Goal: Browse casually: Explore the website without a specific task or goal

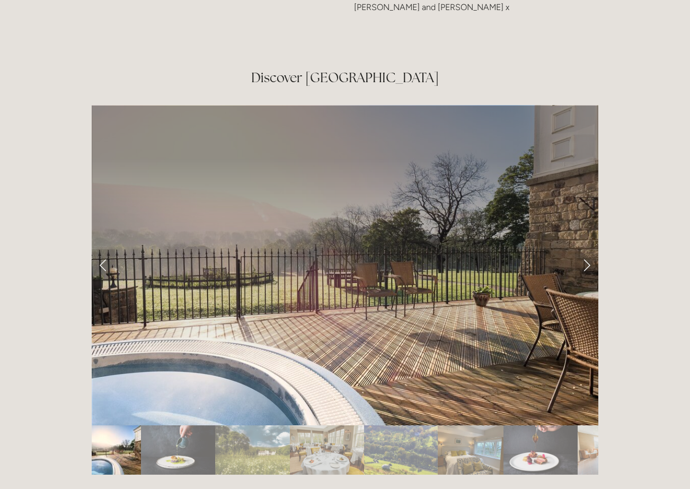
scroll to position [1760, 0]
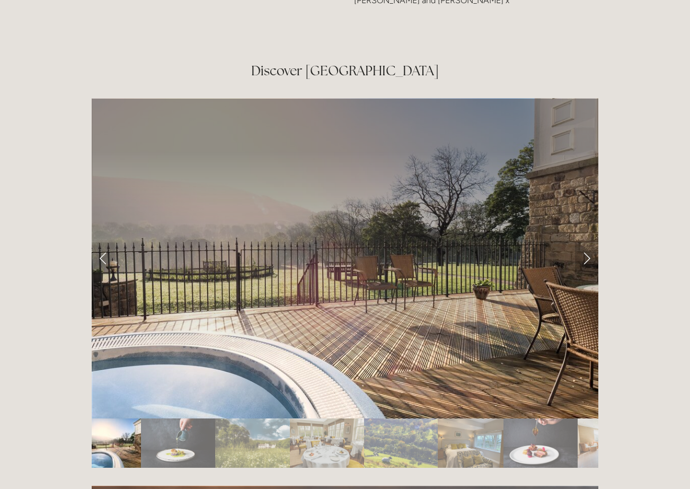
click at [586, 242] on link "Next Slide" at bounding box center [586, 258] width 23 height 32
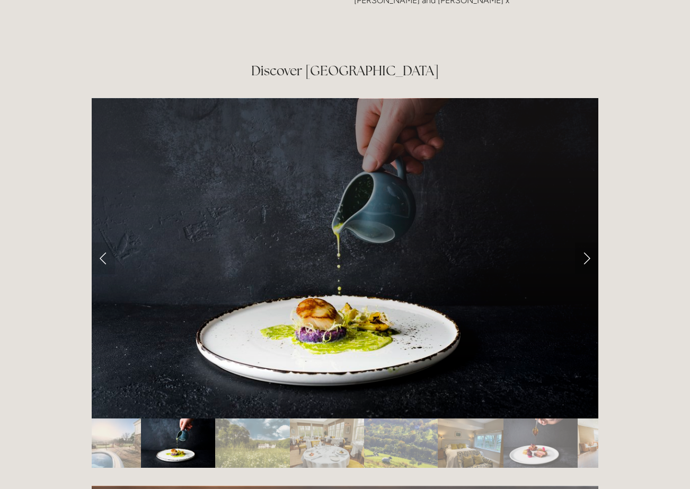
click at [588, 242] on link "Next Slide" at bounding box center [586, 258] width 23 height 32
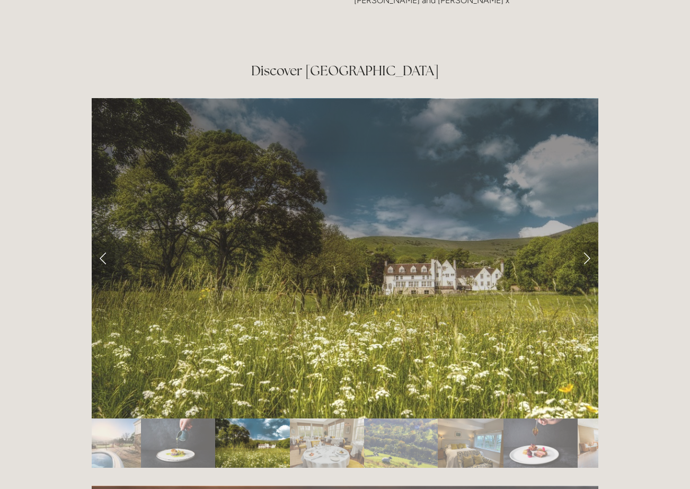
click at [588, 242] on link "Next Slide" at bounding box center [586, 258] width 23 height 32
click at [587, 242] on link "Next Slide" at bounding box center [586, 258] width 23 height 32
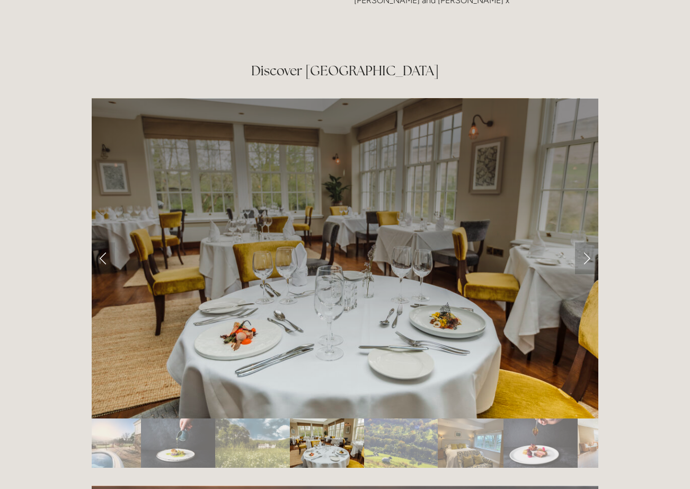
click at [587, 242] on link "Next Slide" at bounding box center [586, 258] width 23 height 32
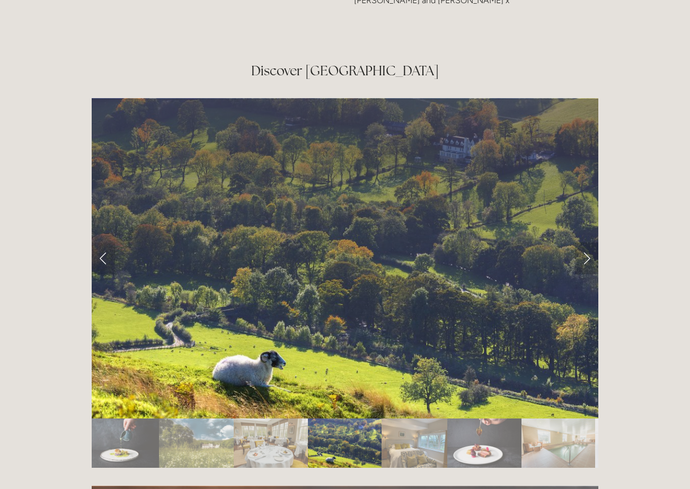
click at [587, 242] on link "Next Slide" at bounding box center [586, 258] width 23 height 32
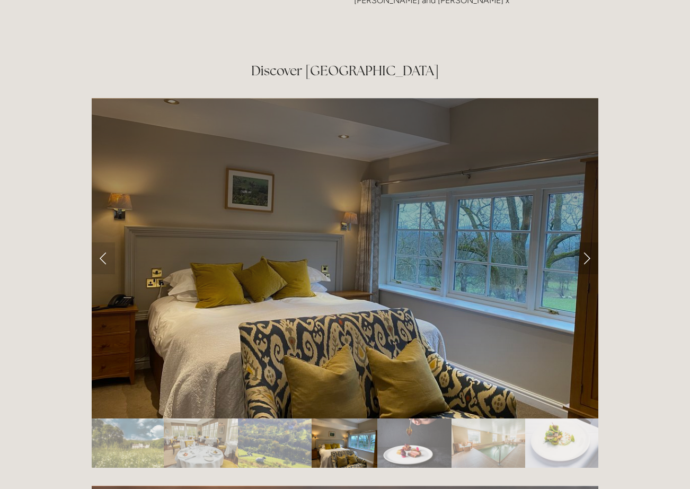
click at [587, 242] on link "Next Slide" at bounding box center [586, 258] width 23 height 32
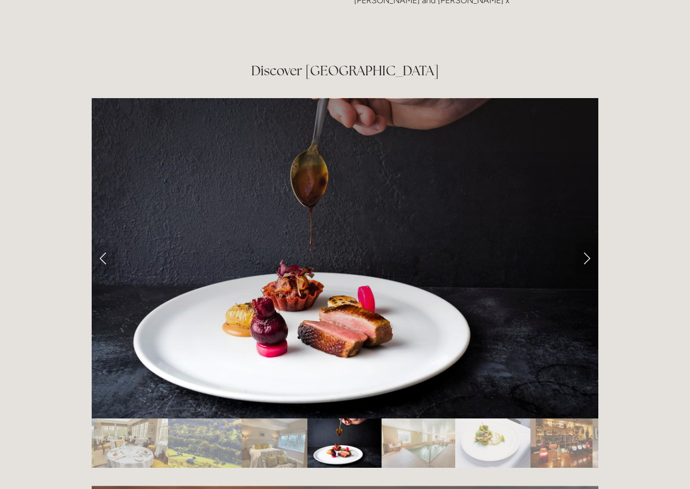
click at [587, 242] on link "Next Slide" at bounding box center [586, 258] width 23 height 32
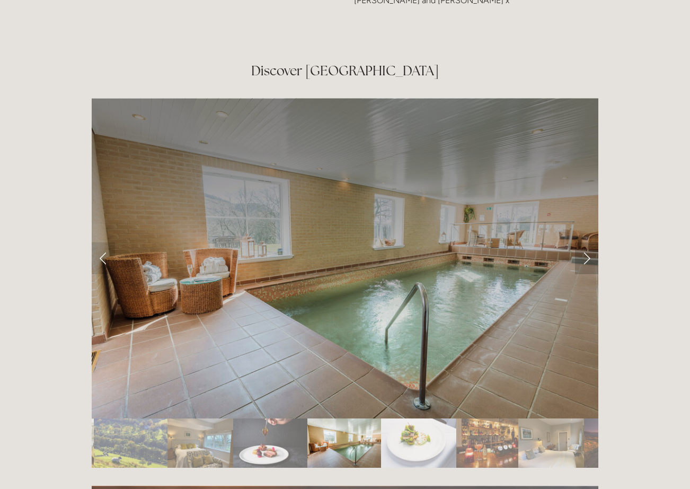
click at [587, 242] on link "Next Slide" at bounding box center [586, 258] width 23 height 32
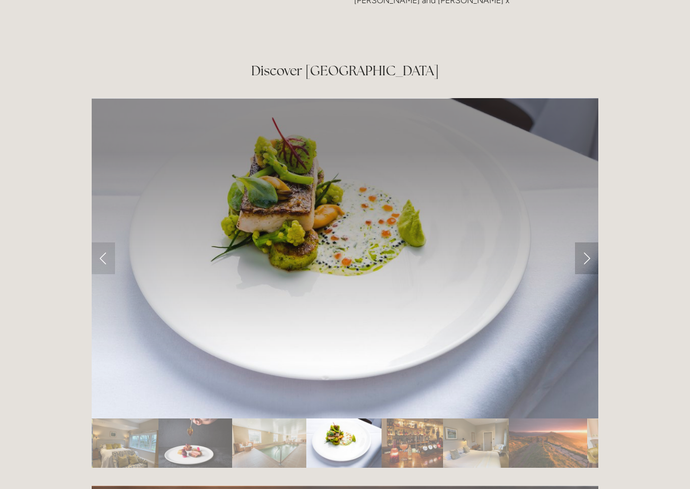
click at [587, 242] on link "Next Slide" at bounding box center [586, 258] width 23 height 32
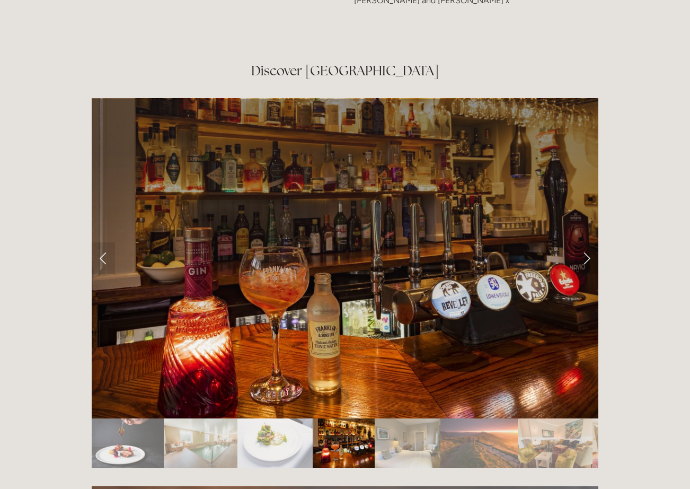
click at [587, 242] on link "Next Slide" at bounding box center [586, 258] width 23 height 32
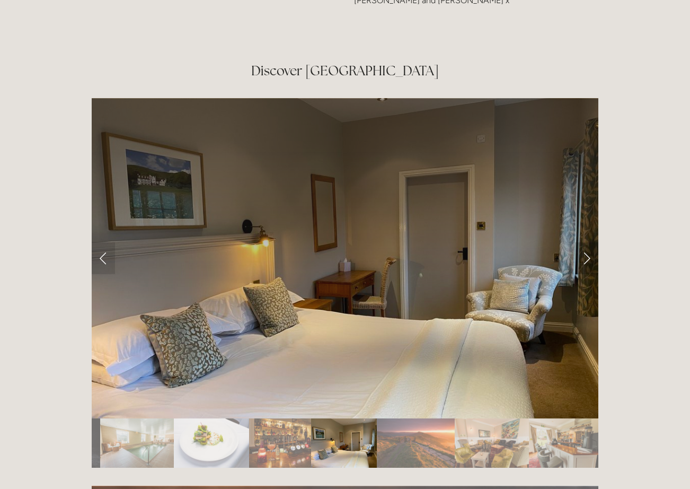
click at [587, 242] on link "Next Slide" at bounding box center [586, 258] width 23 height 32
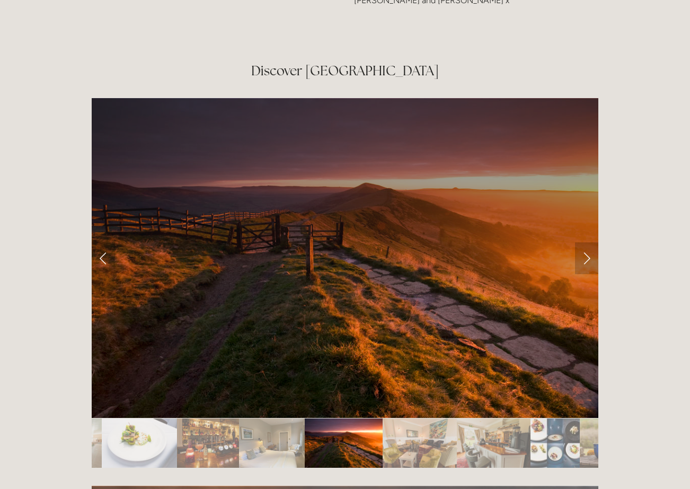
click at [587, 242] on link "Next Slide" at bounding box center [586, 258] width 23 height 32
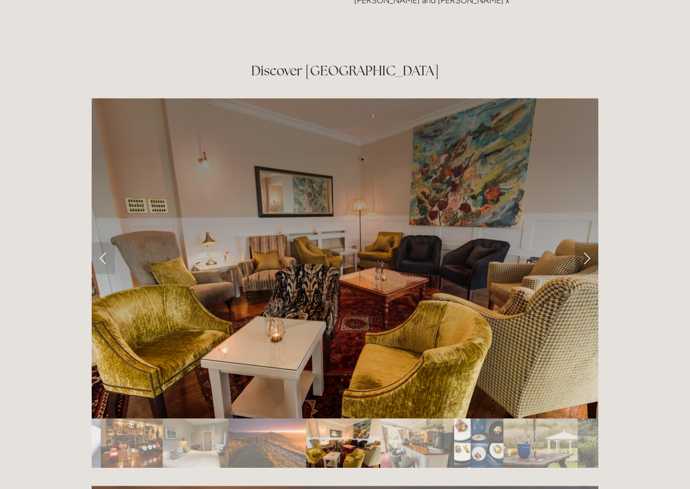
click at [587, 242] on link "Next Slide" at bounding box center [586, 258] width 23 height 32
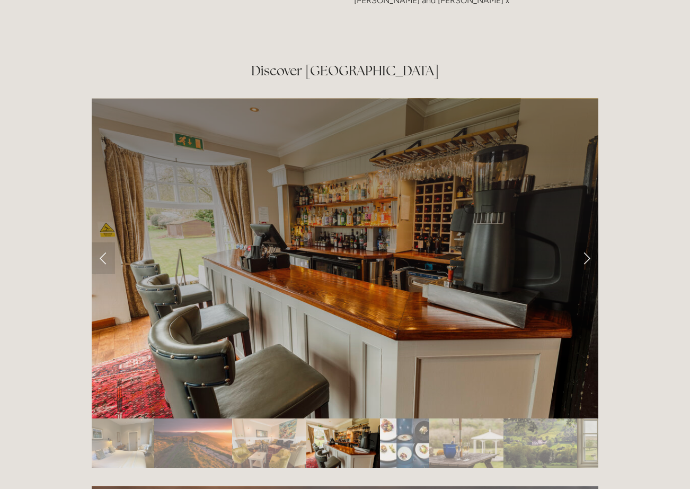
click at [587, 242] on link "Next Slide" at bounding box center [586, 258] width 23 height 32
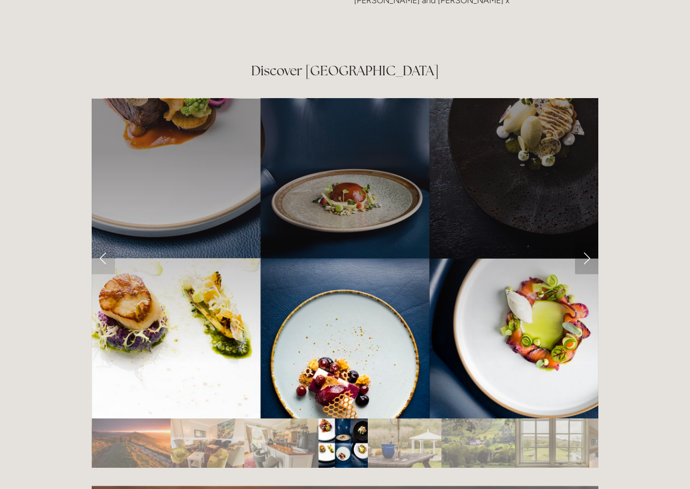
click at [587, 242] on link "Next Slide" at bounding box center [586, 258] width 23 height 32
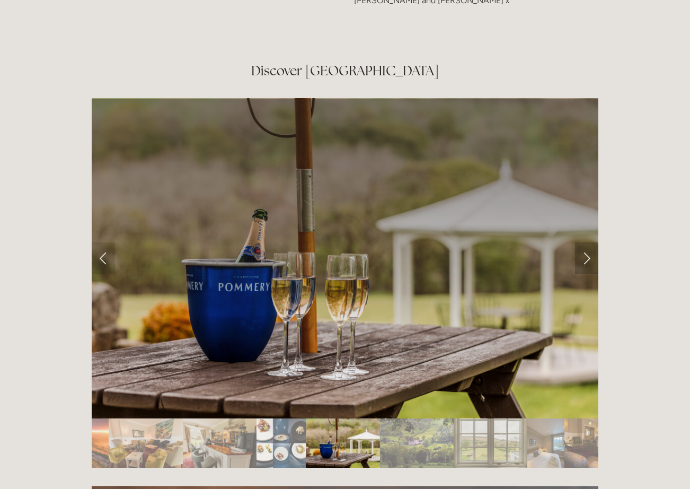
click at [587, 242] on link "Next Slide" at bounding box center [586, 258] width 23 height 32
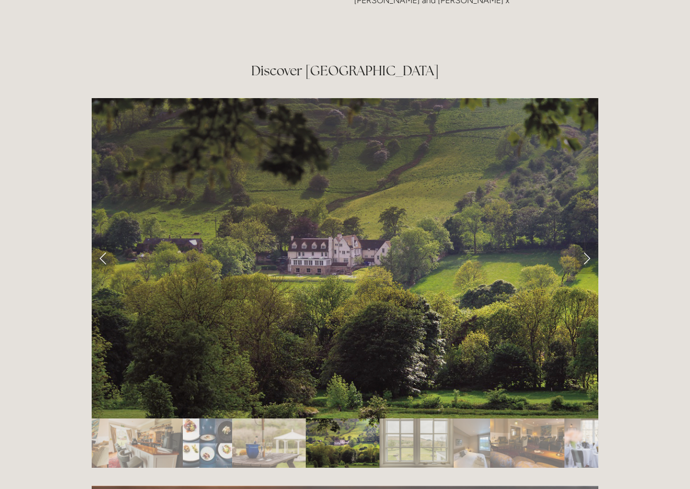
click at [587, 242] on link "Next Slide" at bounding box center [586, 258] width 23 height 32
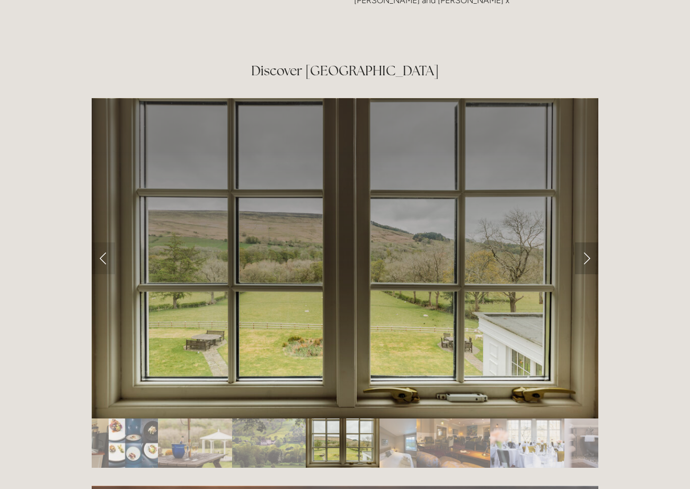
click at [587, 242] on link "Next Slide" at bounding box center [586, 258] width 23 height 32
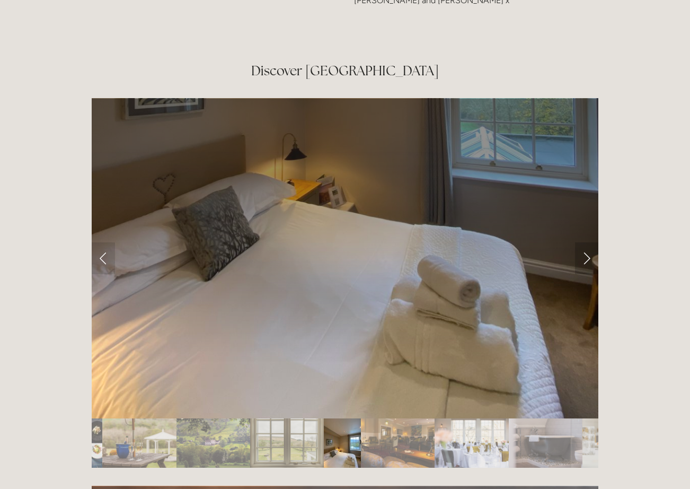
click at [587, 242] on link "Next Slide" at bounding box center [586, 258] width 23 height 32
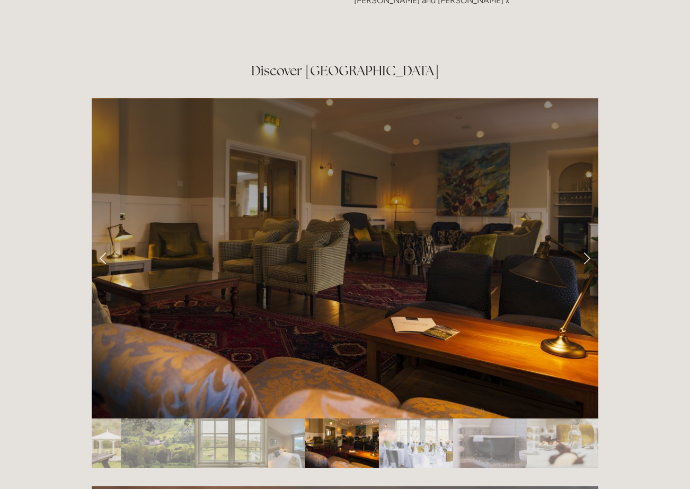
click at [587, 242] on link "Next Slide" at bounding box center [586, 258] width 23 height 32
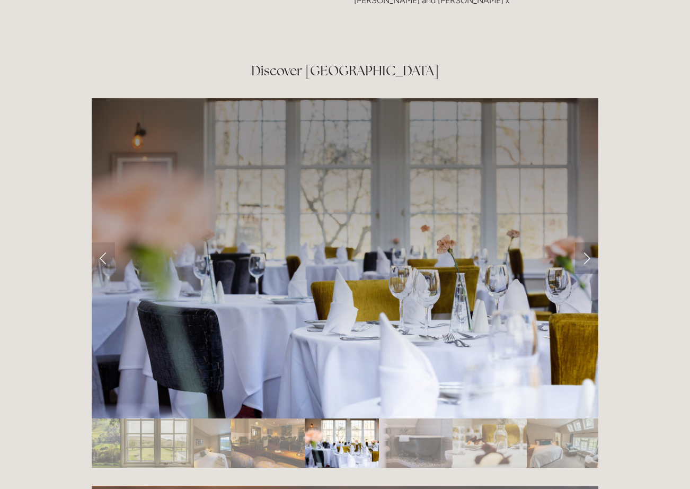
click at [587, 242] on link "Next Slide" at bounding box center [586, 258] width 23 height 32
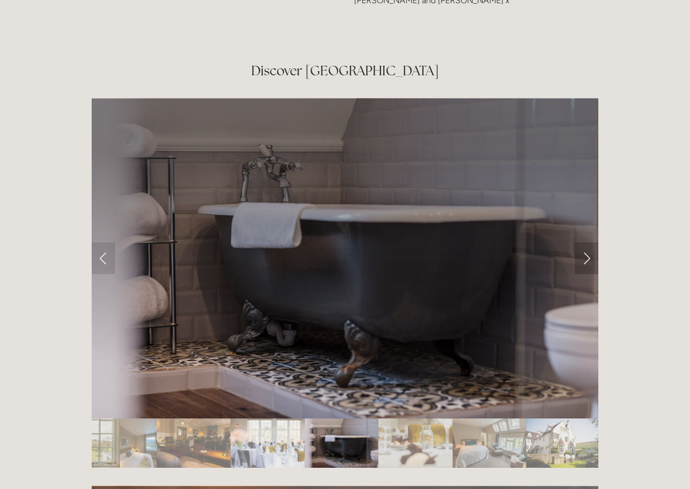
click at [587, 242] on link "Next Slide" at bounding box center [586, 258] width 23 height 32
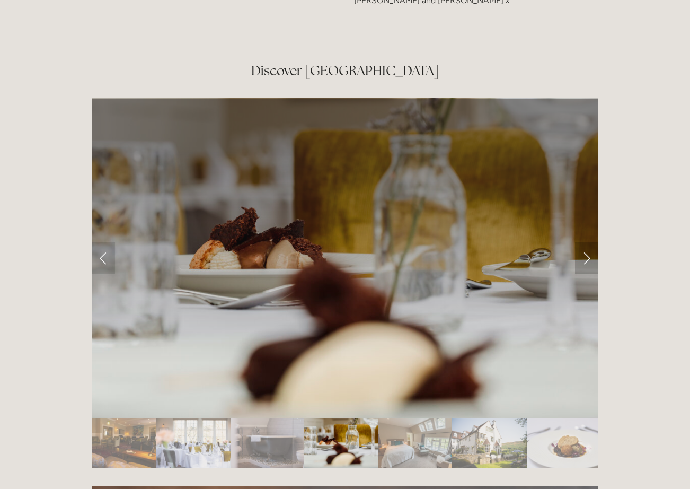
click at [587, 242] on link "Next Slide" at bounding box center [586, 258] width 23 height 32
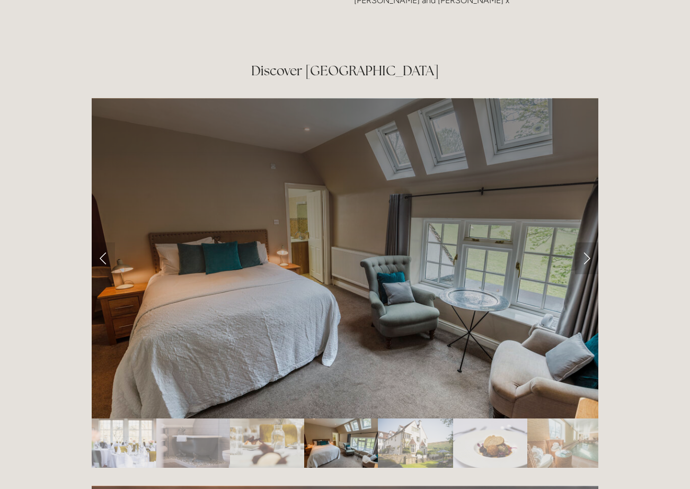
click at [587, 242] on link "Next Slide" at bounding box center [586, 258] width 23 height 32
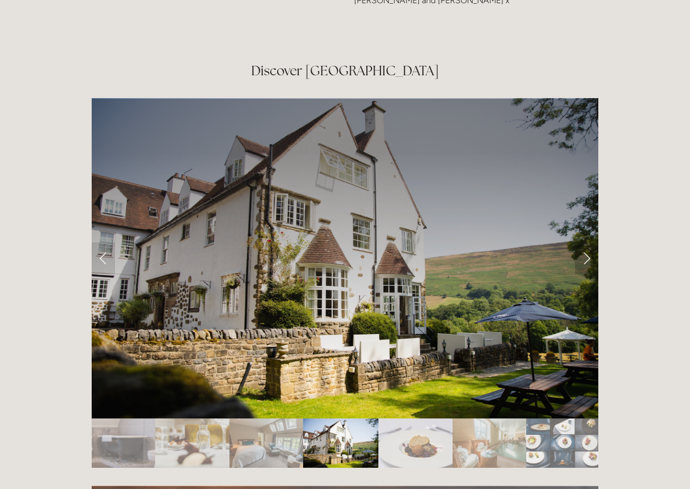
click at [587, 242] on link "Next Slide" at bounding box center [586, 258] width 23 height 32
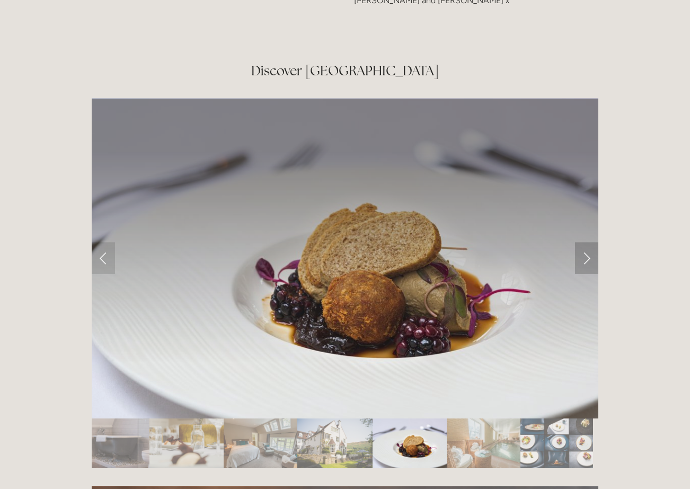
click at [587, 242] on link "Next Slide" at bounding box center [586, 258] width 23 height 32
